Goal: Task Accomplishment & Management: Complete application form

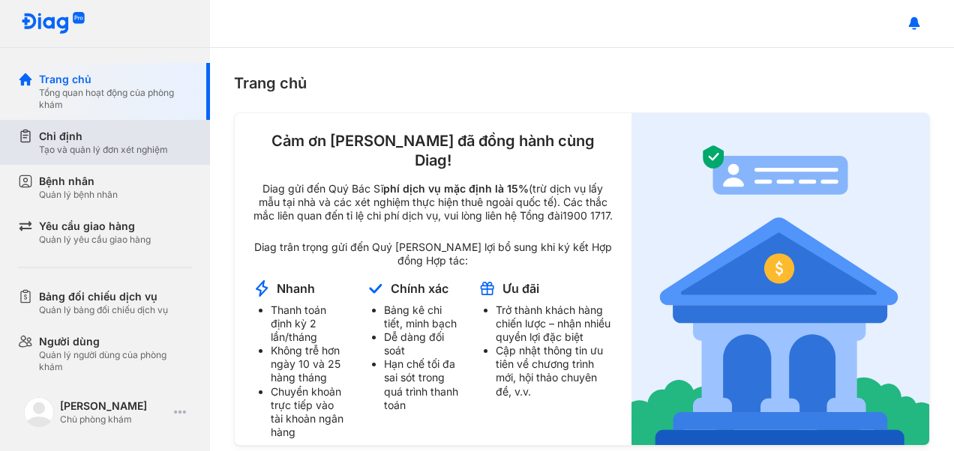
click at [118, 148] on div "Tạo và quản lý đơn xét nghiệm" at bounding box center [103, 150] width 129 height 12
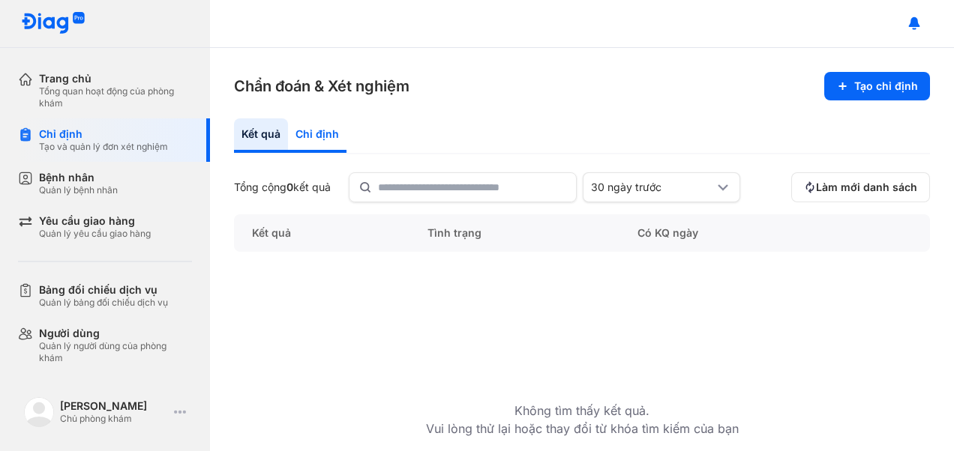
click at [298, 137] on div "Chỉ định" at bounding box center [317, 135] width 58 height 34
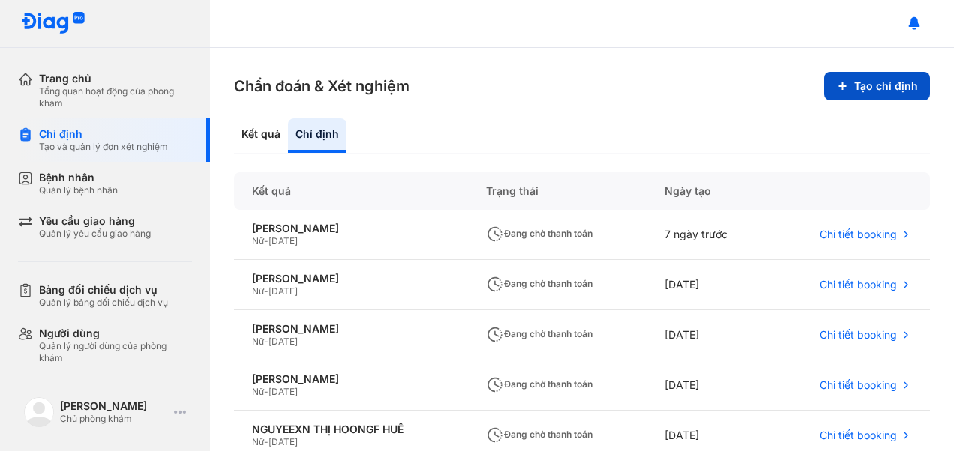
click at [846, 79] on button "Tạo chỉ định" at bounding box center [877, 86] width 106 height 28
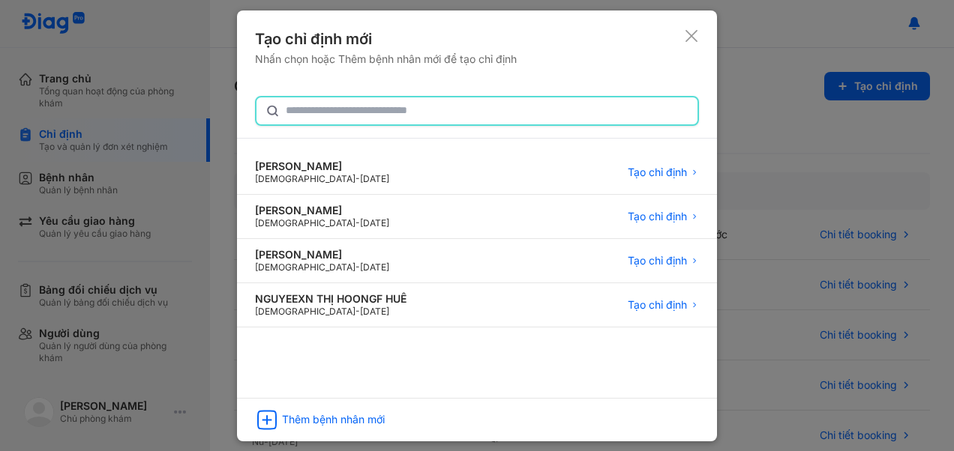
click at [465, 109] on input "text" at bounding box center [487, 110] width 403 height 27
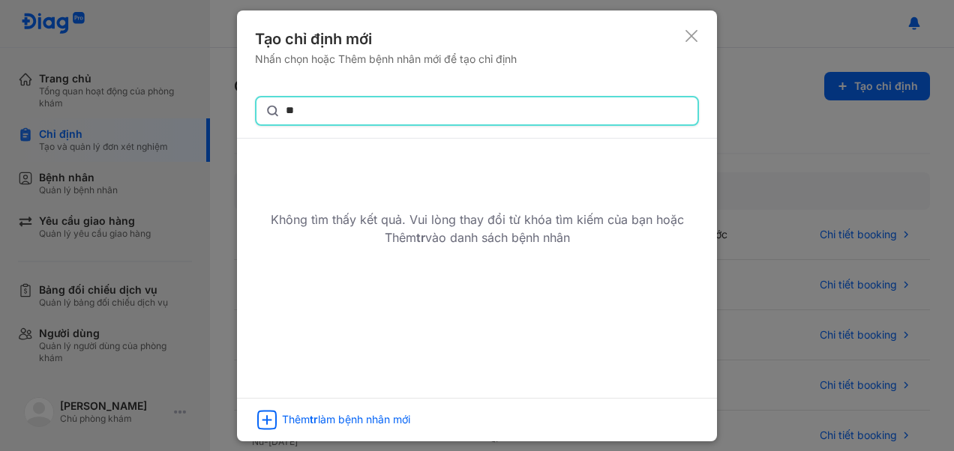
type input "*"
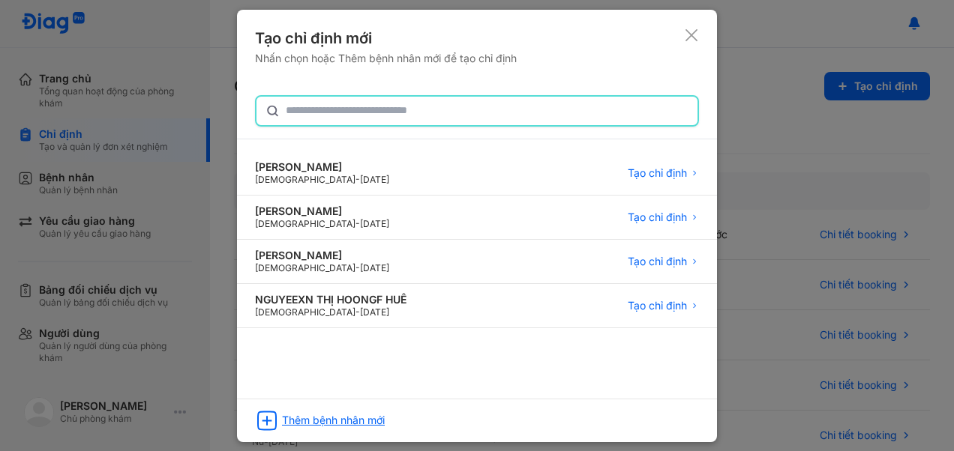
click at [349, 415] on div "Thêm bệnh nhân mới" at bounding box center [333, 420] width 103 height 13
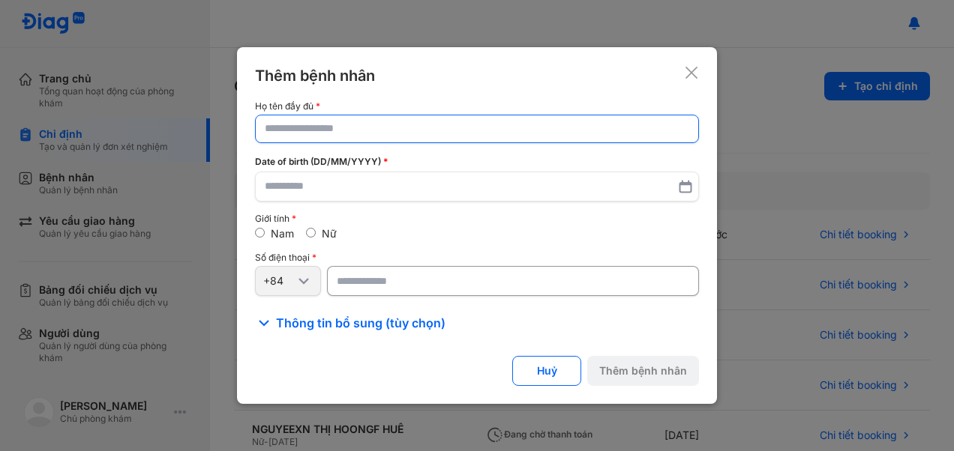
click at [340, 132] on input "text" at bounding box center [477, 128] width 424 height 27
type input "***"
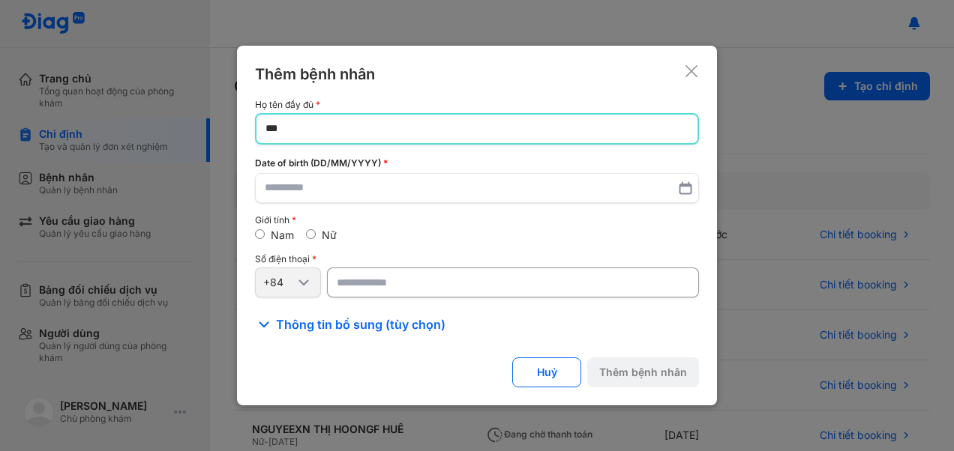
click at [695, 73] on icon at bounding box center [691, 71] width 15 height 15
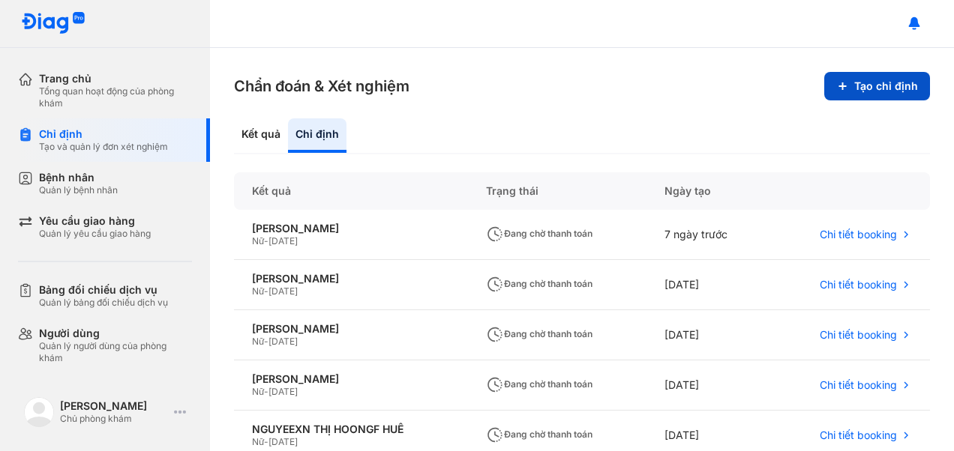
click at [836, 80] on icon at bounding box center [842, 86] width 12 height 12
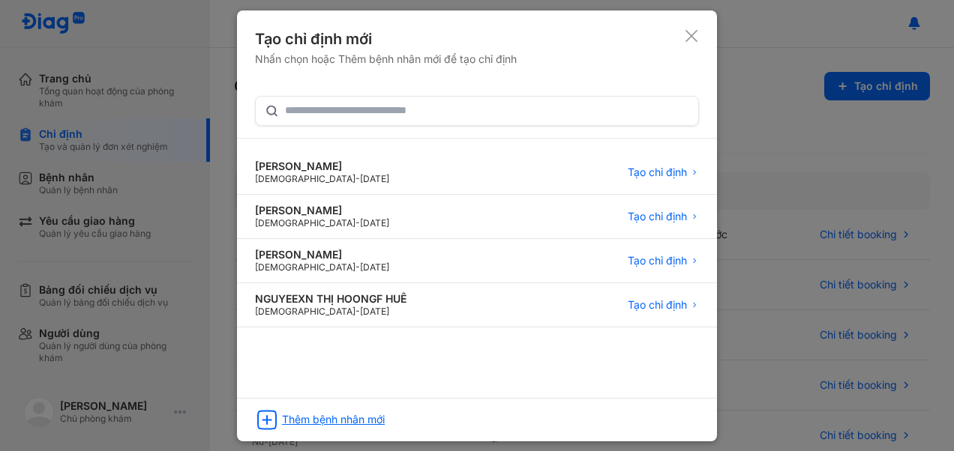
click at [378, 421] on div "Thêm bệnh nhân mới" at bounding box center [333, 419] width 103 height 13
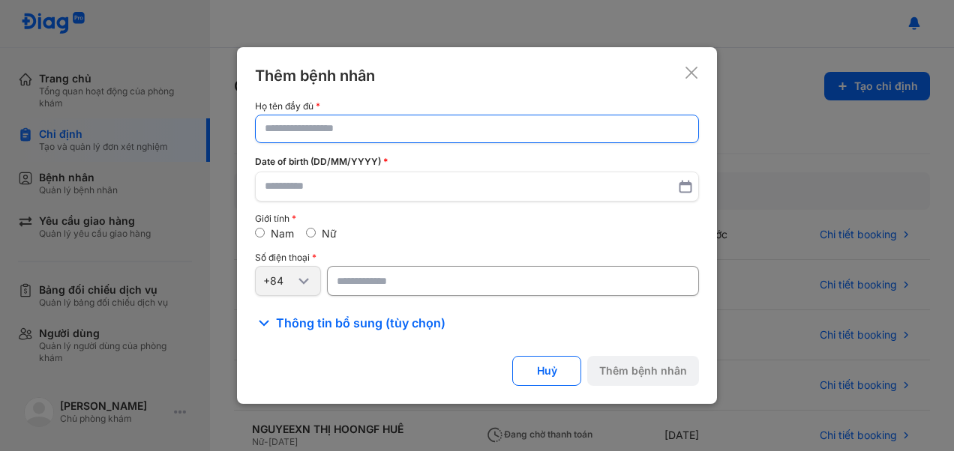
click at [366, 130] on input "text" at bounding box center [477, 128] width 424 height 27
click at [293, 130] on input "**********" at bounding box center [476, 128] width 423 height 27
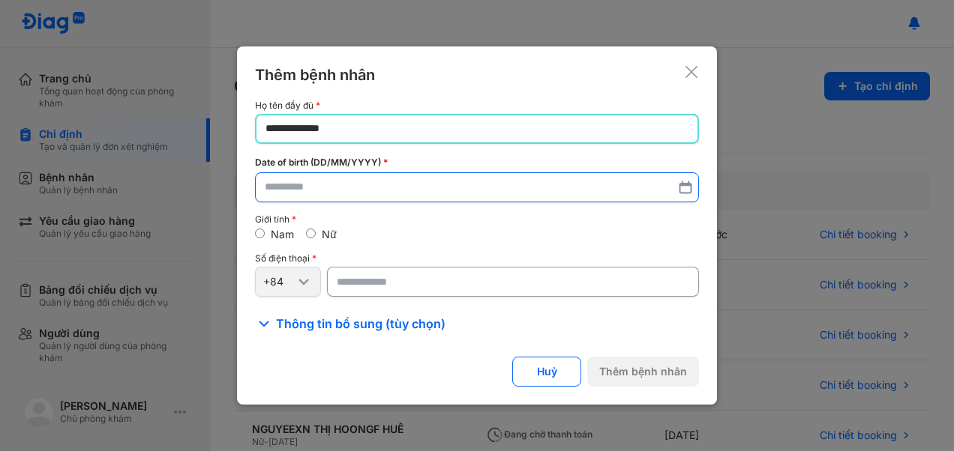
type input "**********"
click at [299, 187] on input "text" at bounding box center [477, 188] width 424 height 27
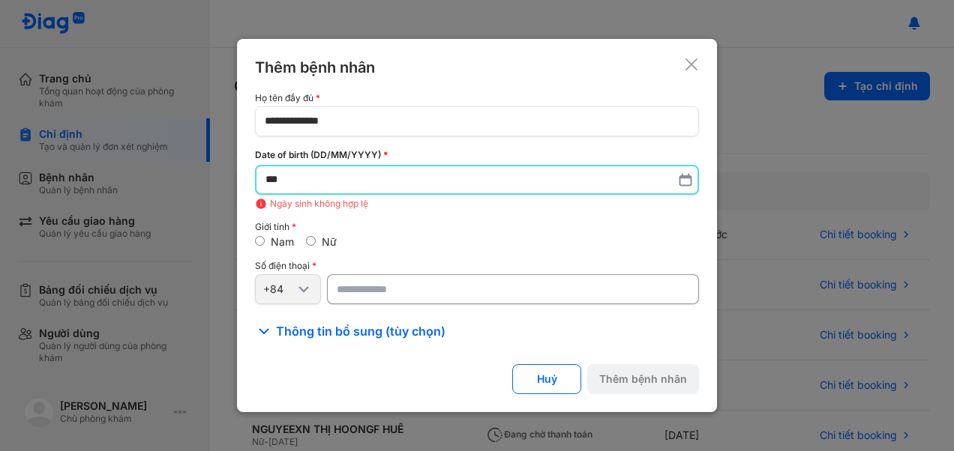
type input "*"
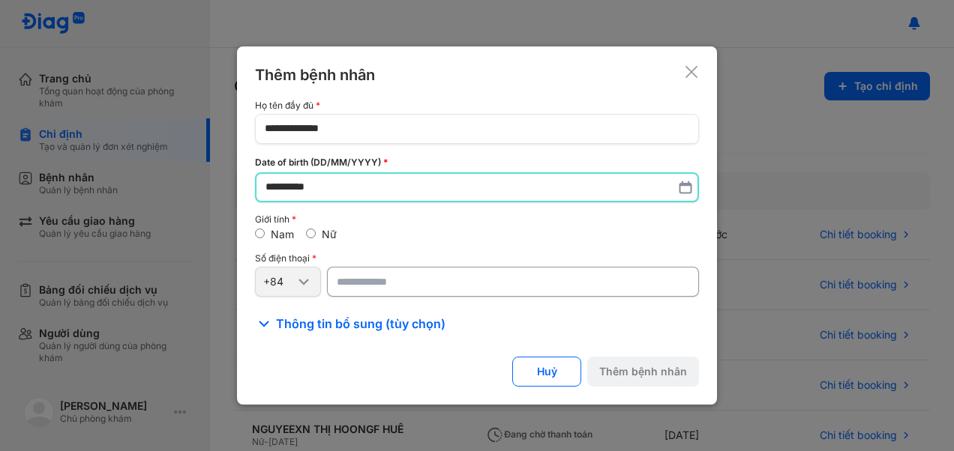
type input "**********"
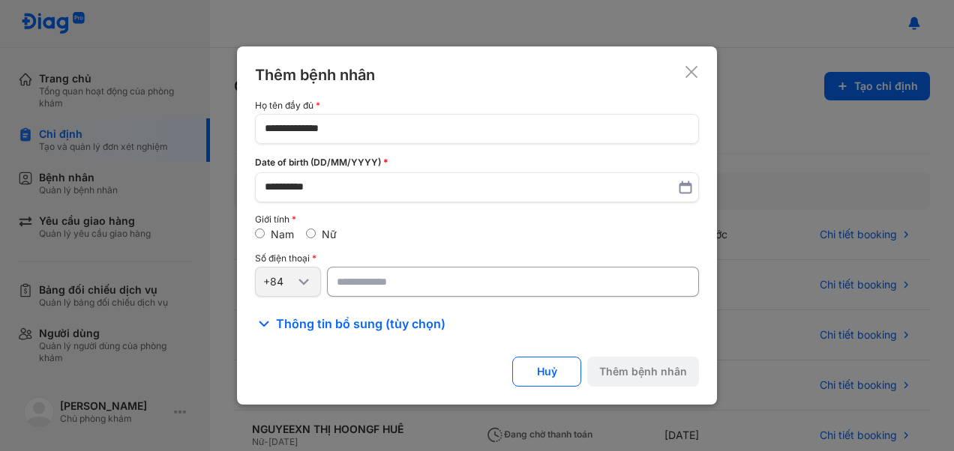
click at [382, 277] on input "number" at bounding box center [513, 282] width 372 height 30
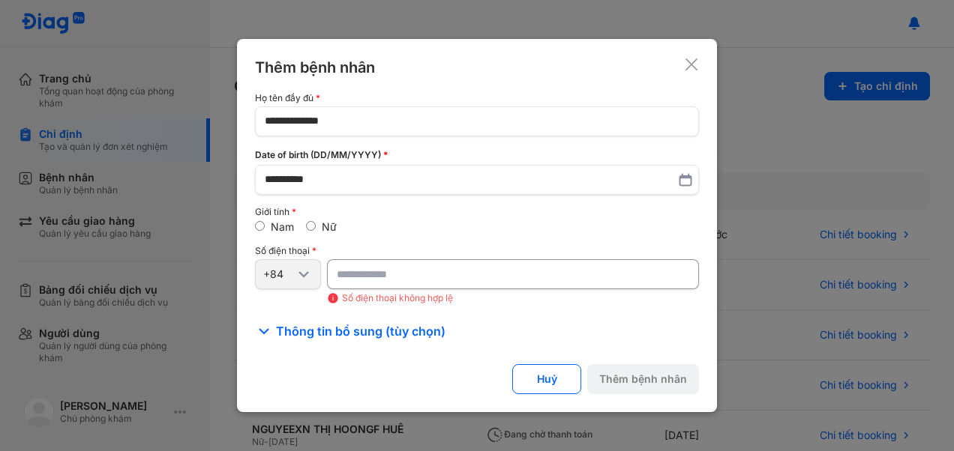
type input "*"
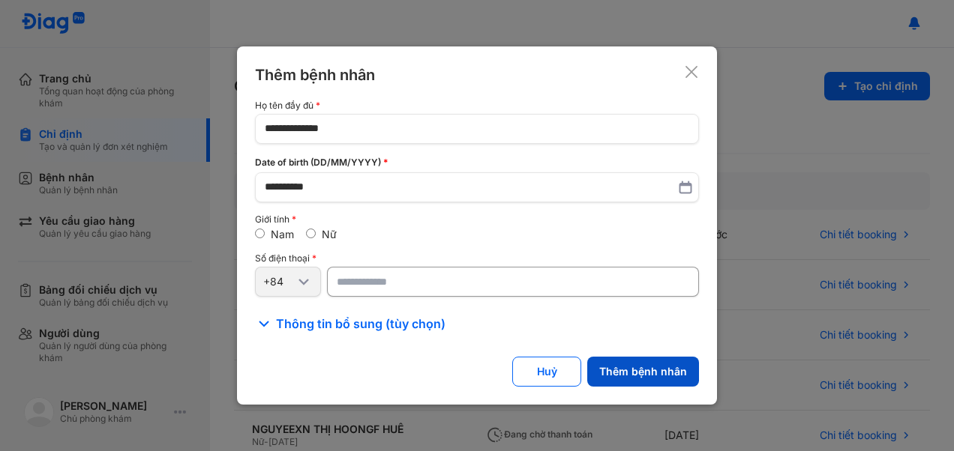
type input "**********"
click at [634, 364] on button "Thêm bệnh nhân" at bounding box center [643, 372] width 112 height 30
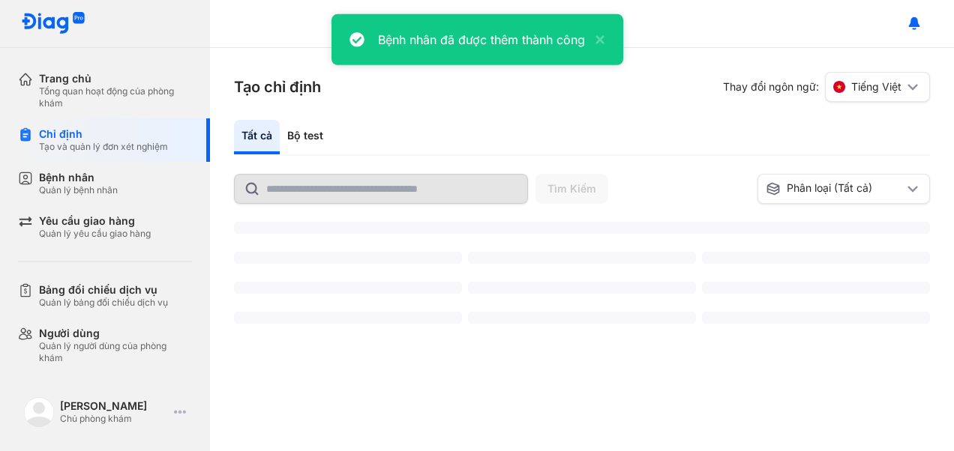
click at [309, 142] on div "Bộ test" at bounding box center [305, 137] width 51 height 34
click at [308, 127] on div "Bộ test" at bounding box center [305, 137] width 51 height 34
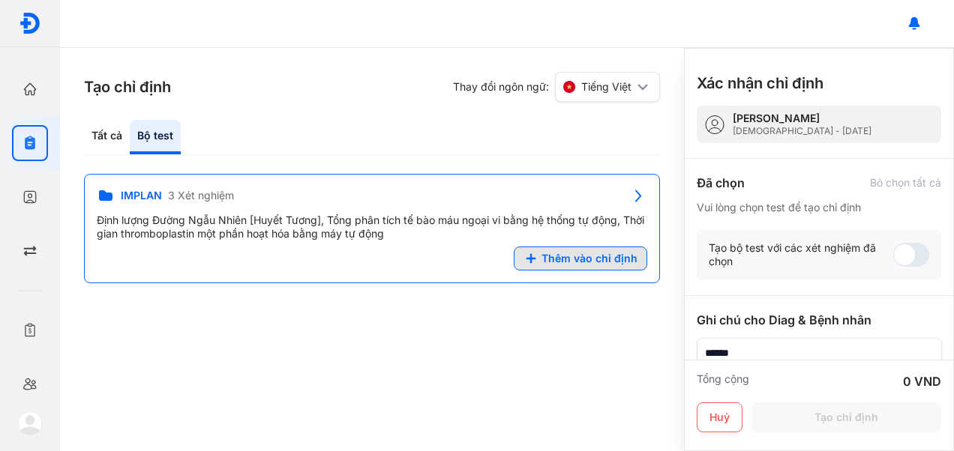
click at [586, 253] on span "Thêm vào chỉ định" at bounding box center [589, 258] width 96 height 13
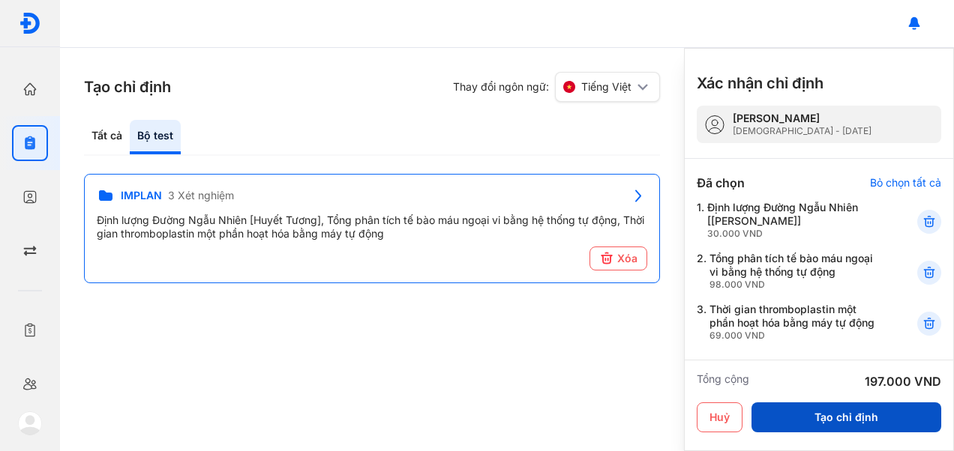
click at [838, 409] on button "Tạo chỉ định" at bounding box center [846, 418] width 190 height 30
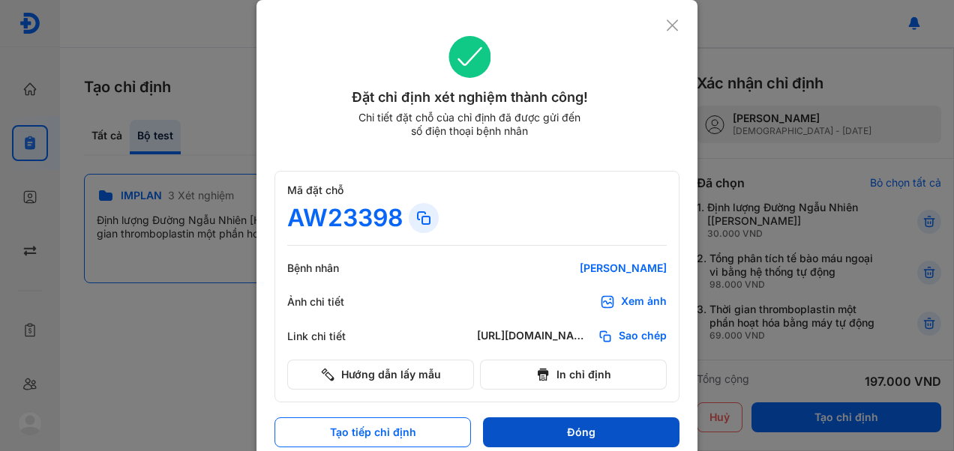
click at [502, 423] on button "Đóng" at bounding box center [581, 433] width 196 height 30
